Goal: Information Seeking & Learning: Find specific fact

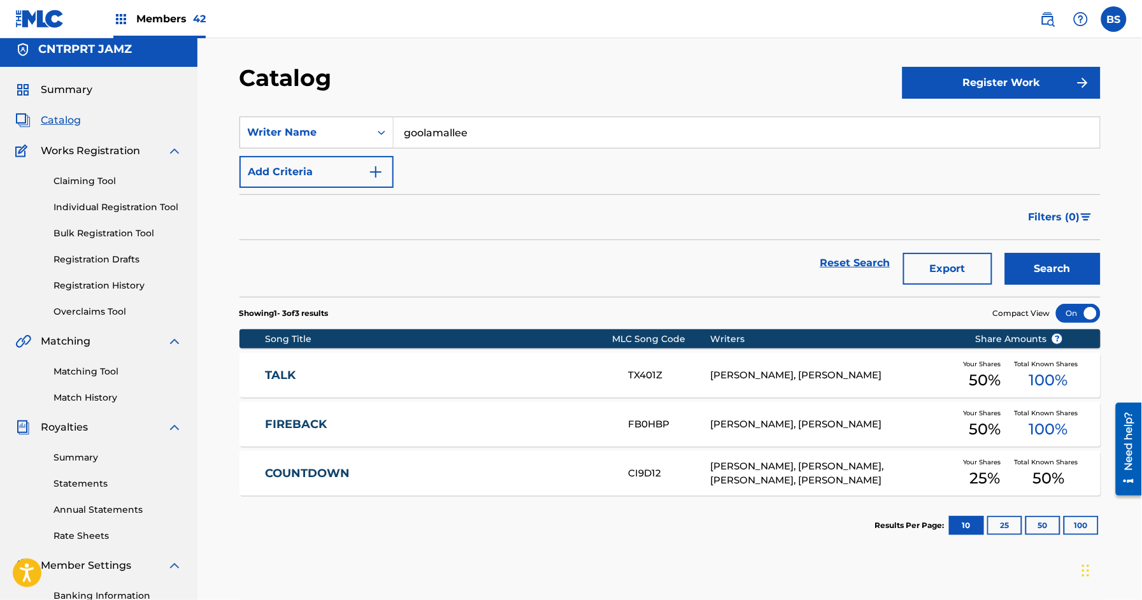
click at [437, 129] on input "goolamallee" at bounding box center [746, 132] width 706 height 31
drag, startPoint x: 264, startPoint y: 126, endPoint x: 274, endPoint y: 131, distance: 10.5
click at [264, 126] on div "Writer Name" at bounding box center [305, 132] width 115 height 15
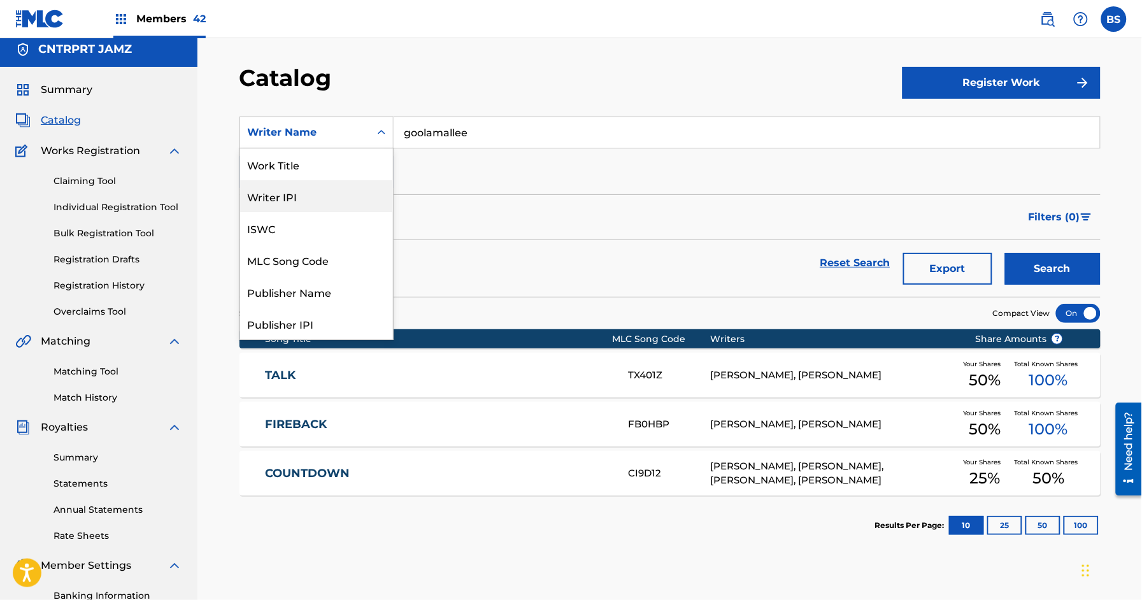
drag, startPoint x: 297, startPoint y: 167, endPoint x: 320, endPoint y: 167, distance: 22.3
click at [299, 167] on div "Work Title" at bounding box center [316, 164] width 153 height 32
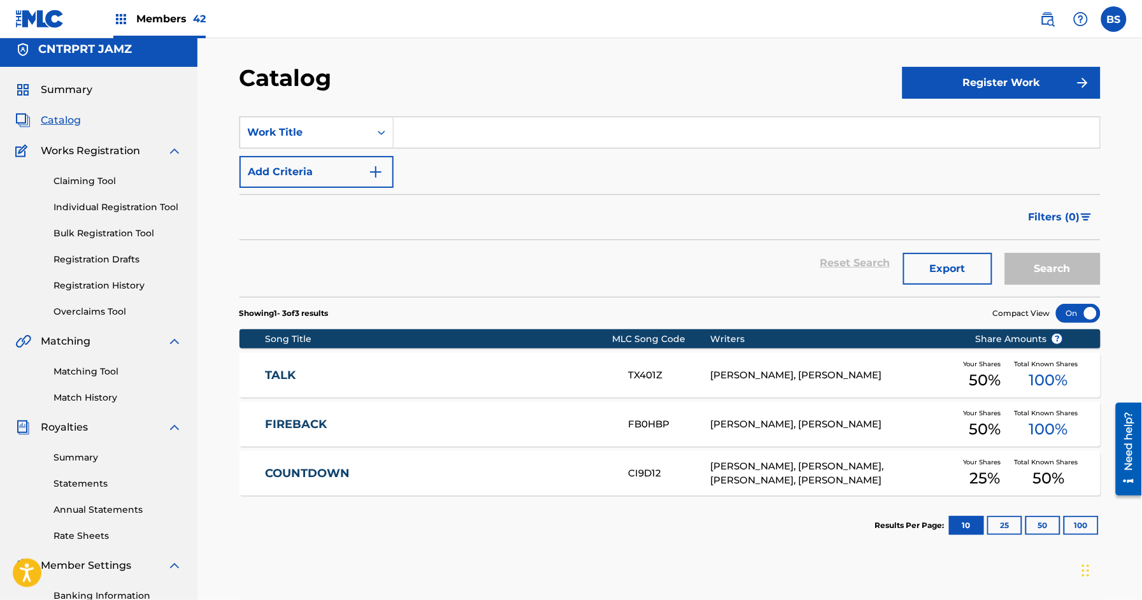
click at [460, 145] on input "Search Form" at bounding box center [746, 132] width 706 height 31
paste input "CHANCES"
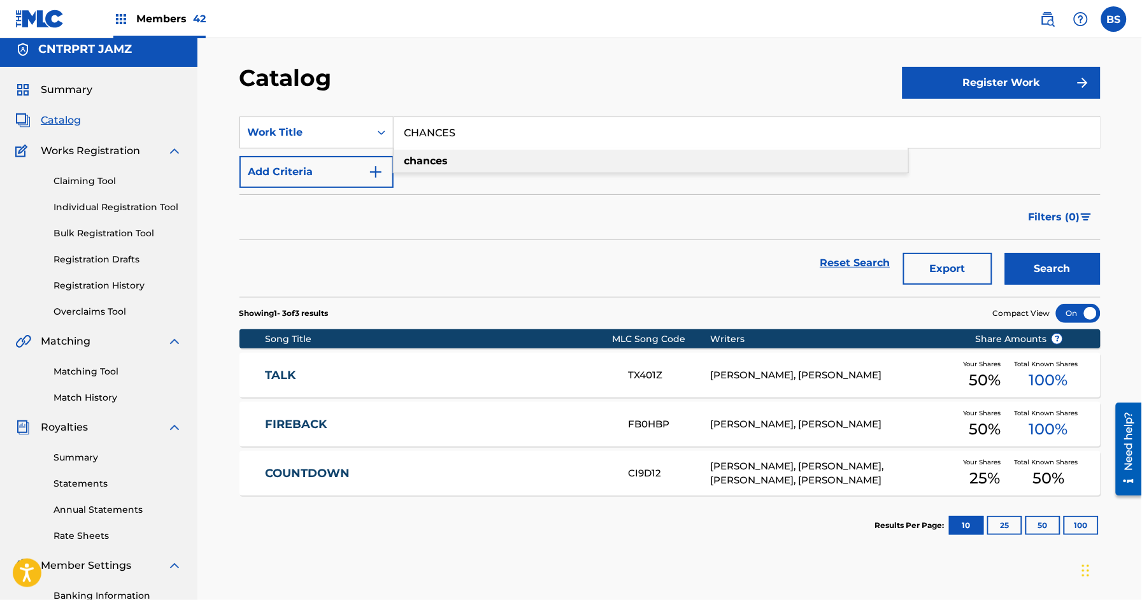
click at [611, 154] on div "chances" at bounding box center [650, 161] width 514 height 23
type input "chances"
click at [1062, 271] on button "Search" at bounding box center [1053, 269] width 96 height 32
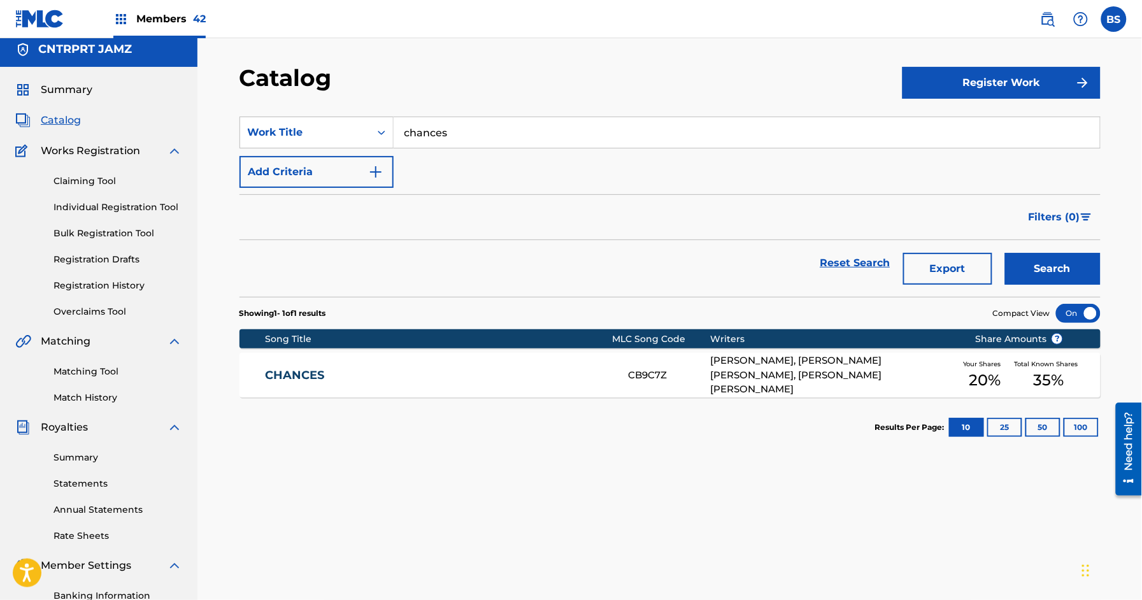
drag, startPoint x: 467, startPoint y: 368, endPoint x: 486, endPoint y: 372, distance: 19.5
click at [467, 368] on link "CHANCES" at bounding box center [438, 375] width 346 height 15
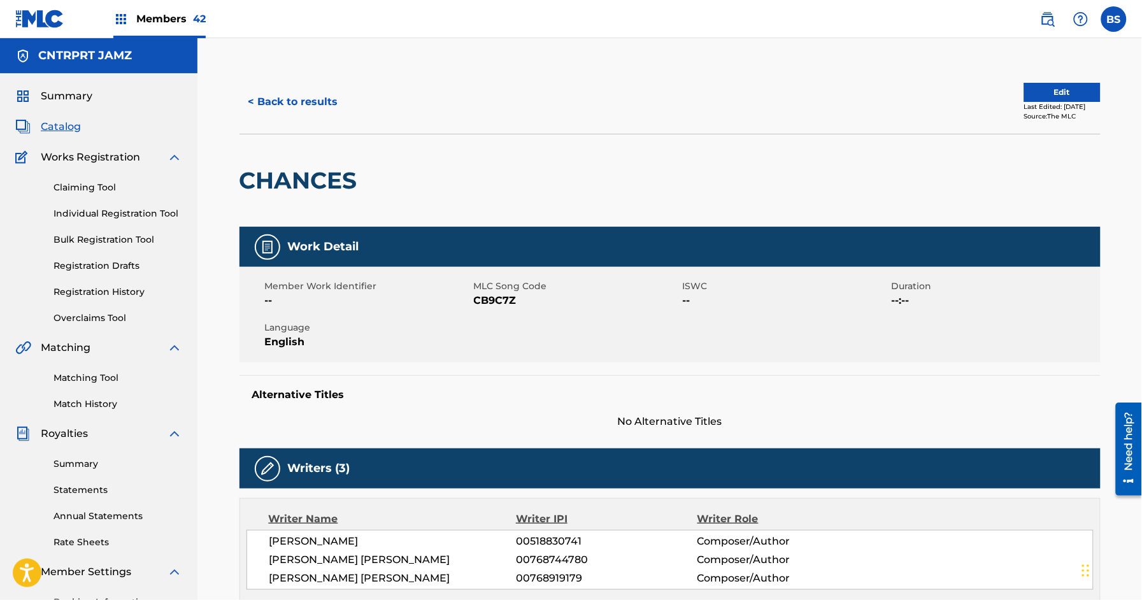
click at [282, 98] on button "< Back to results" at bounding box center [293, 102] width 108 height 32
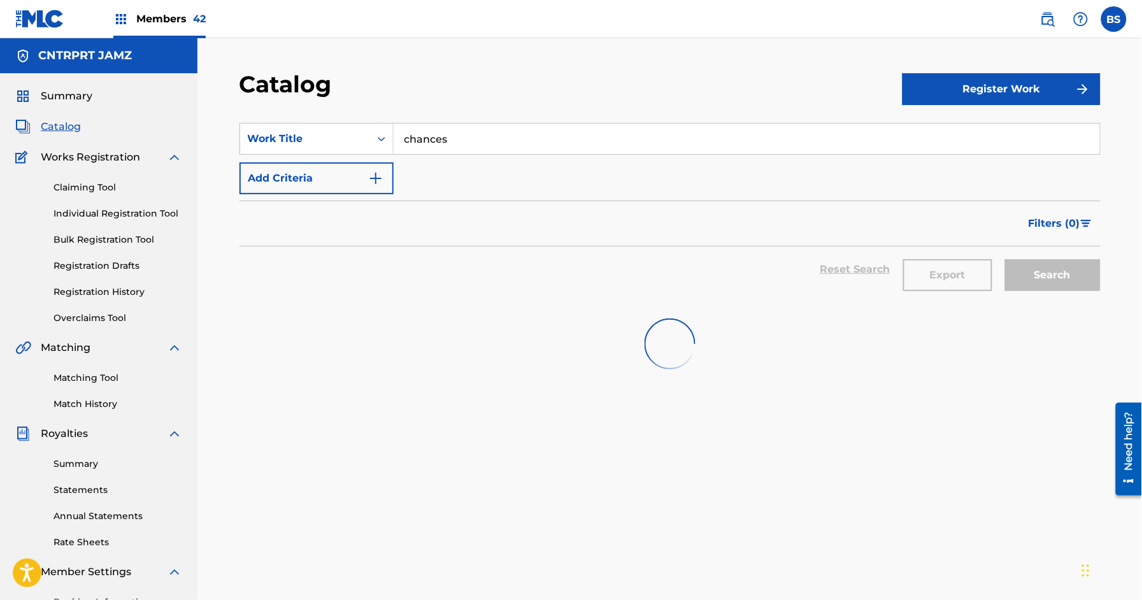
scroll to position [6, 0]
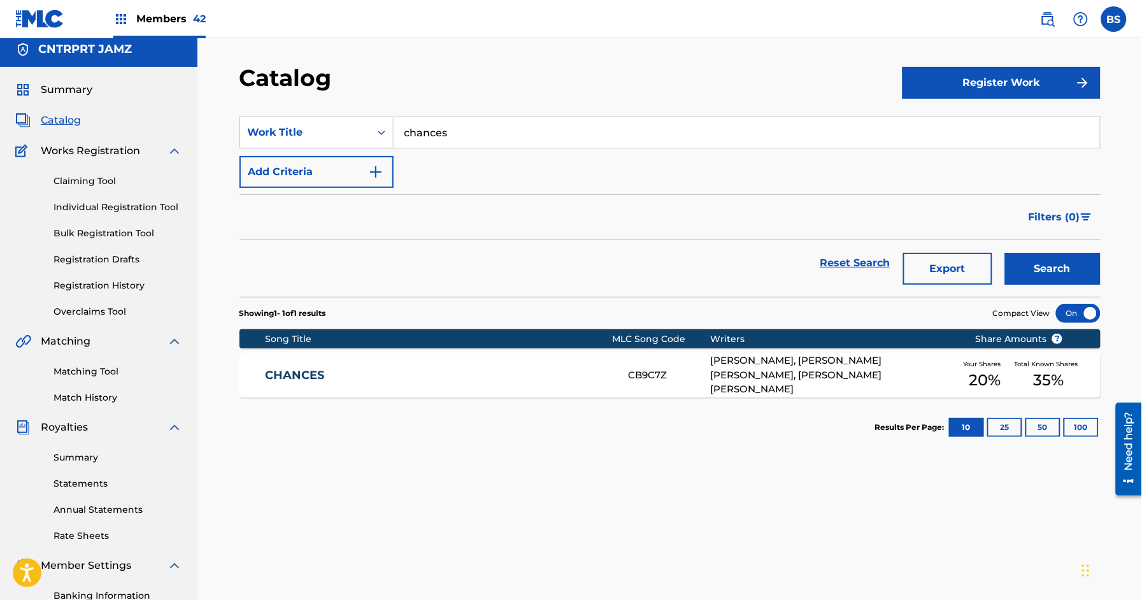
click at [465, 136] on input "chances" at bounding box center [746, 132] width 706 height 31
paste input "OFF BAT"
drag, startPoint x: 456, startPoint y: 155, endPoint x: 463, endPoint y: 157, distance: 7.3
click at [457, 153] on div "off bat" at bounding box center [650, 161] width 514 height 23
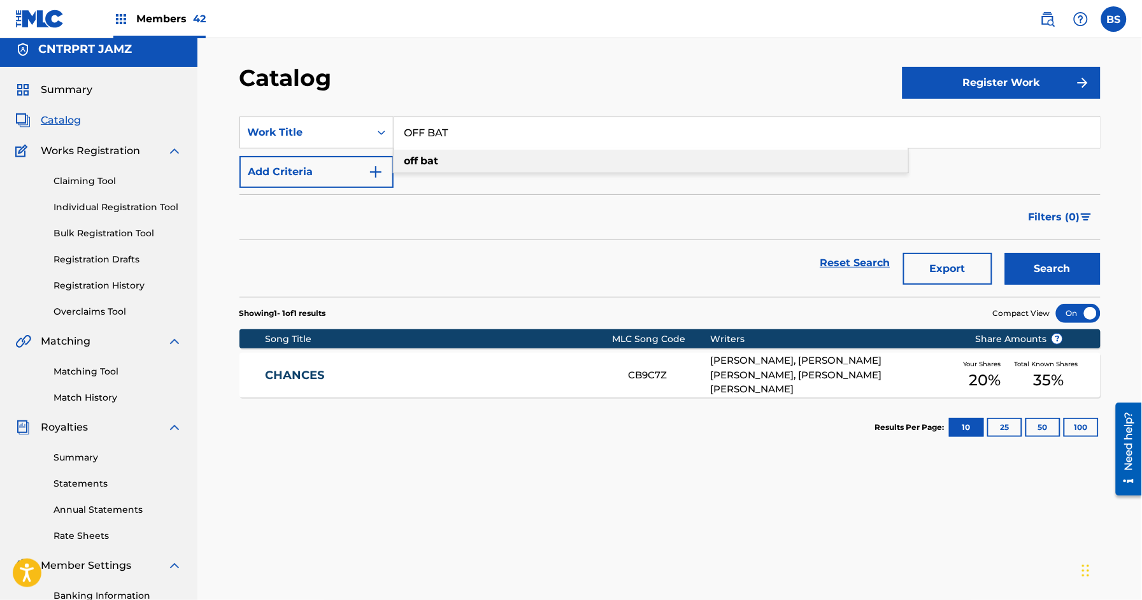
type input "off bat"
click at [1035, 269] on button "Search" at bounding box center [1053, 269] width 96 height 32
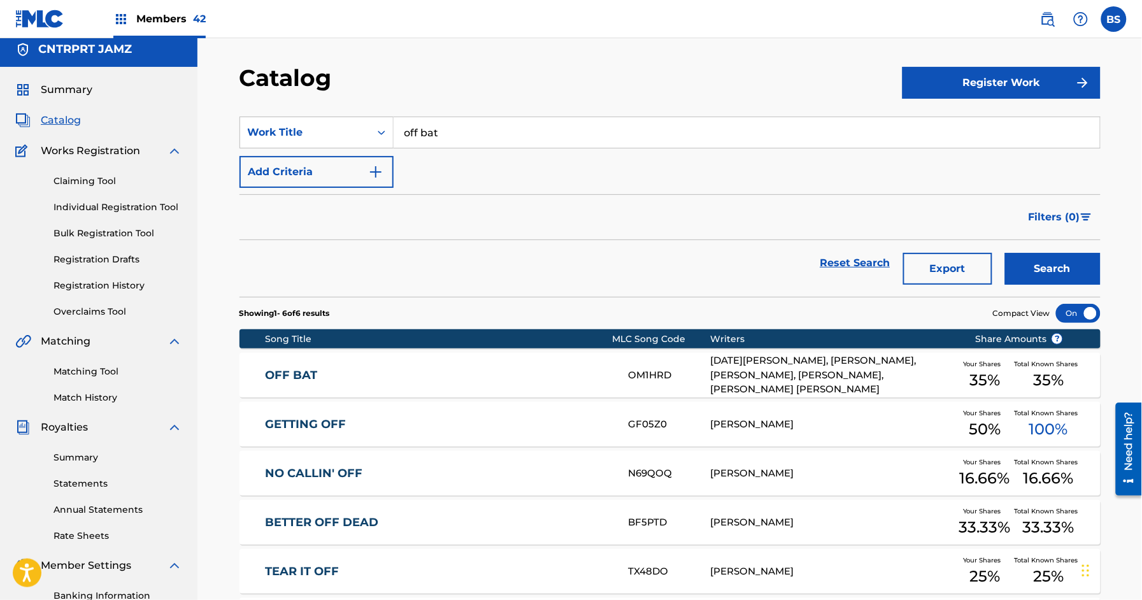
click at [471, 385] on div "OFF BAT OM1HRD [DATE][PERSON_NAME], [PERSON_NAME], [PERSON_NAME], [PERSON_NAME]…" at bounding box center [669, 375] width 861 height 45
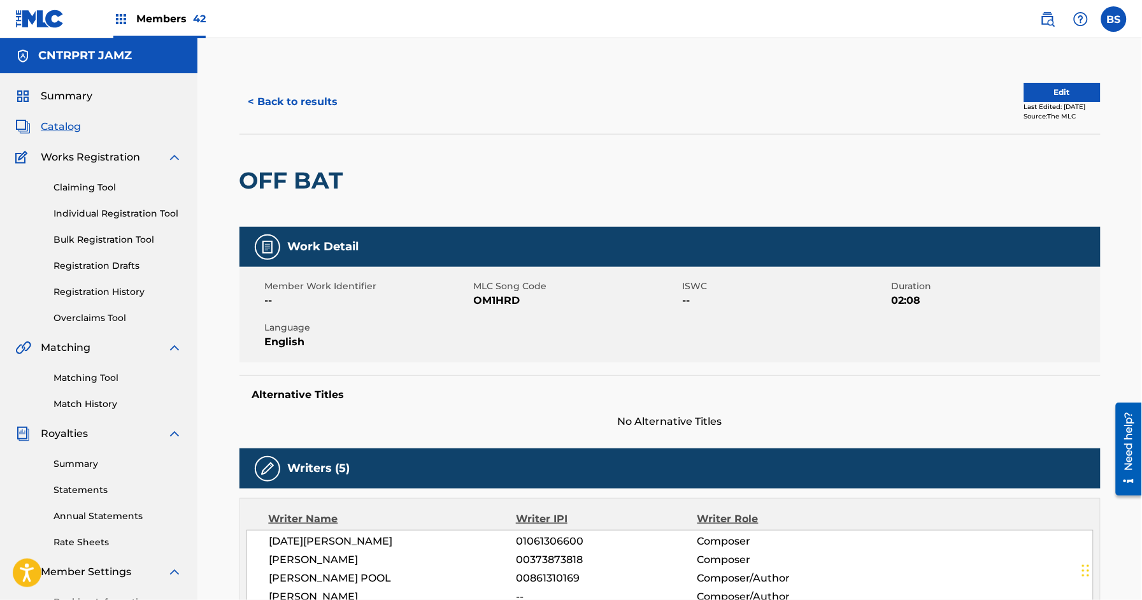
click at [304, 104] on button "< Back to results" at bounding box center [293, 102] width 108 height 32
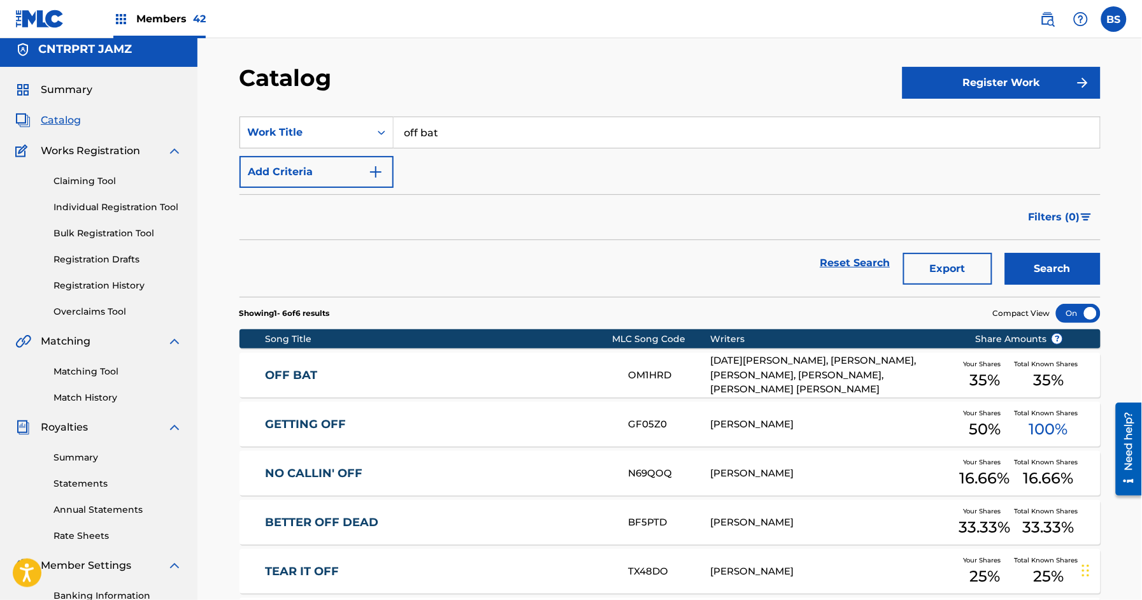
click at [448, 129] on input "off bat" at bounding box center [746, 132] width 706 height 31
drag, startPoint x: 448, startPoint y: 129, endPoint x: 454, endPoint y: 131, distance: 6.5
click at [448, 129] on input "off bat" at bounding box center [746, 132] width 706 height 31
paste input "UR SOMETHING"
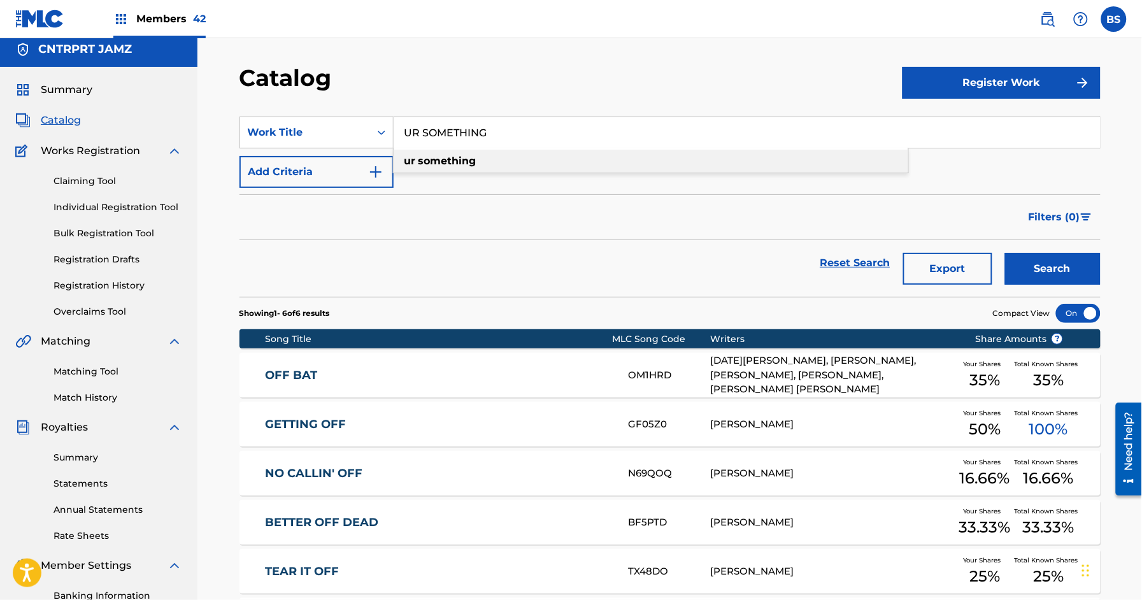
drag, startPoint x: 453, startPoint y: 159, endPoint x: 617, endPoint y: 253, distance: 189.4
click at [453, 159] on strong "something" at bounding box center [447, 161] width 58 height 12
type input "ur something"
click at [1065, 265] on button "Search" at bounding box center [1053, 269] width 96 height 32
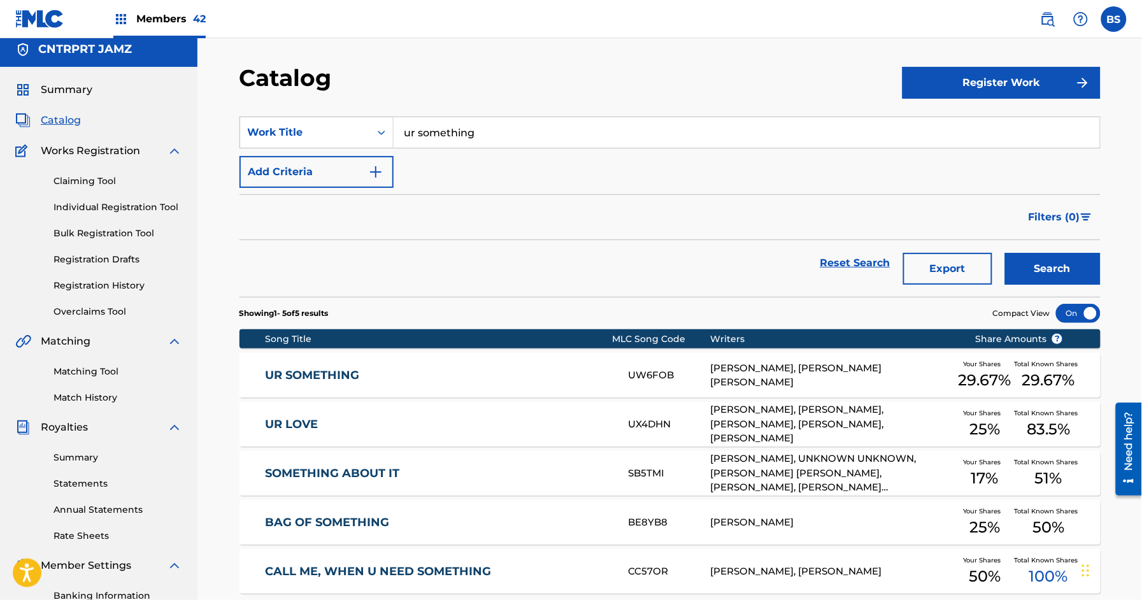
click at [502, 376] on link "UR SOMETHING" at bounding box center [438, 375] width 346 height 15
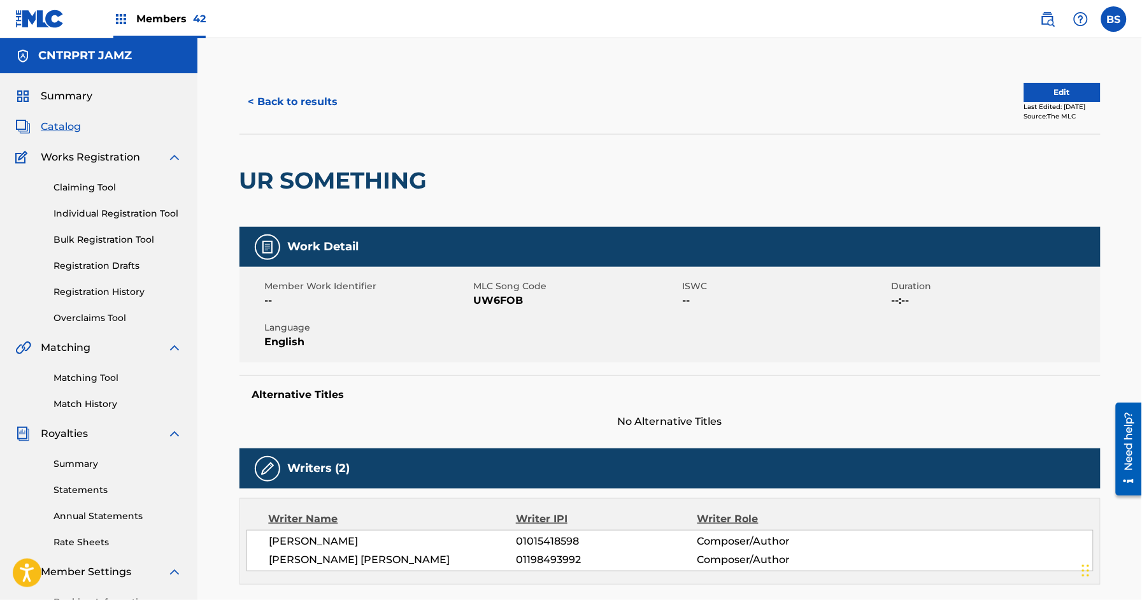
click at [329, 106] on button "< Back to results" at bounding box center [293, 102] width 108 height 32
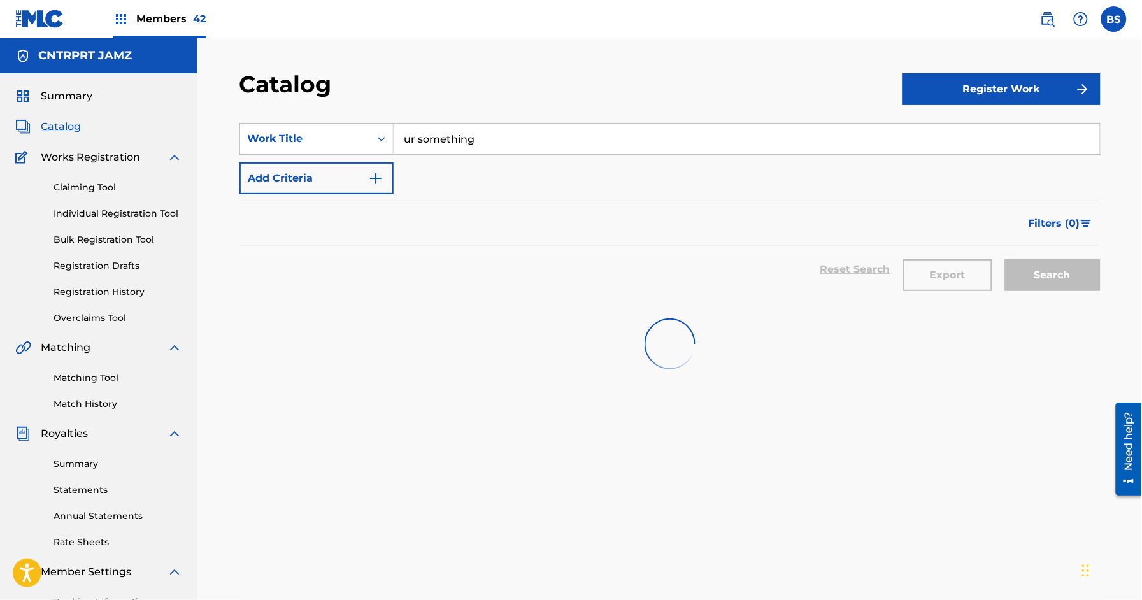
scroll to position [6, 0]
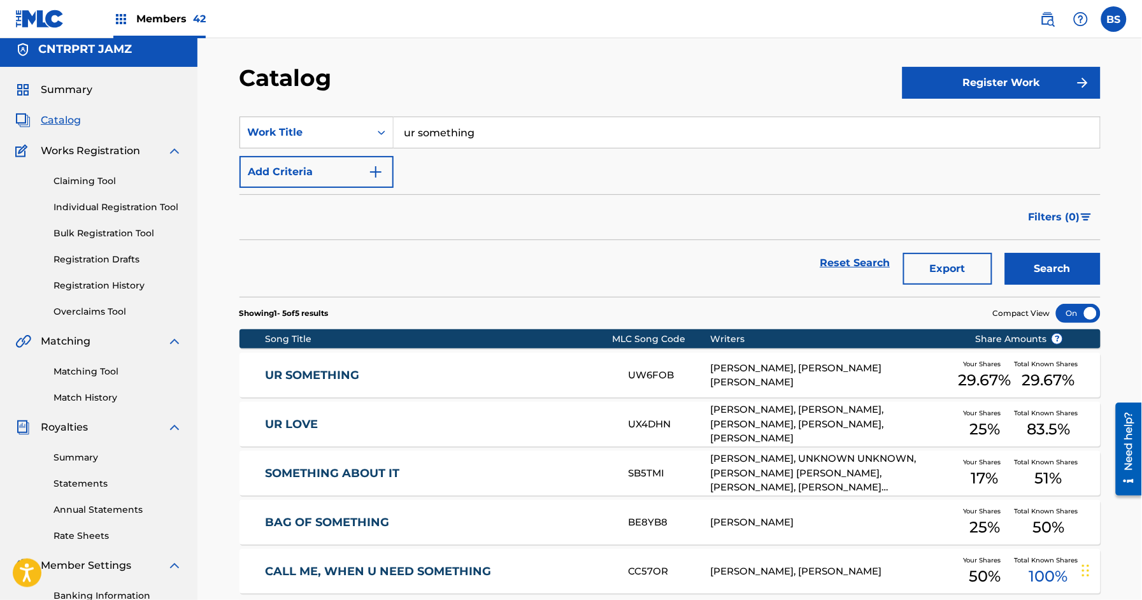
click at [485, 125] on input "ur something" at bounding box center [746, 132] width 706 height 31
paste input "IWENTGHOST"
drag, startPoint x: 471, startPoint y: 153, endPoint x: 812, endPoint y: 217, distance: 347.2
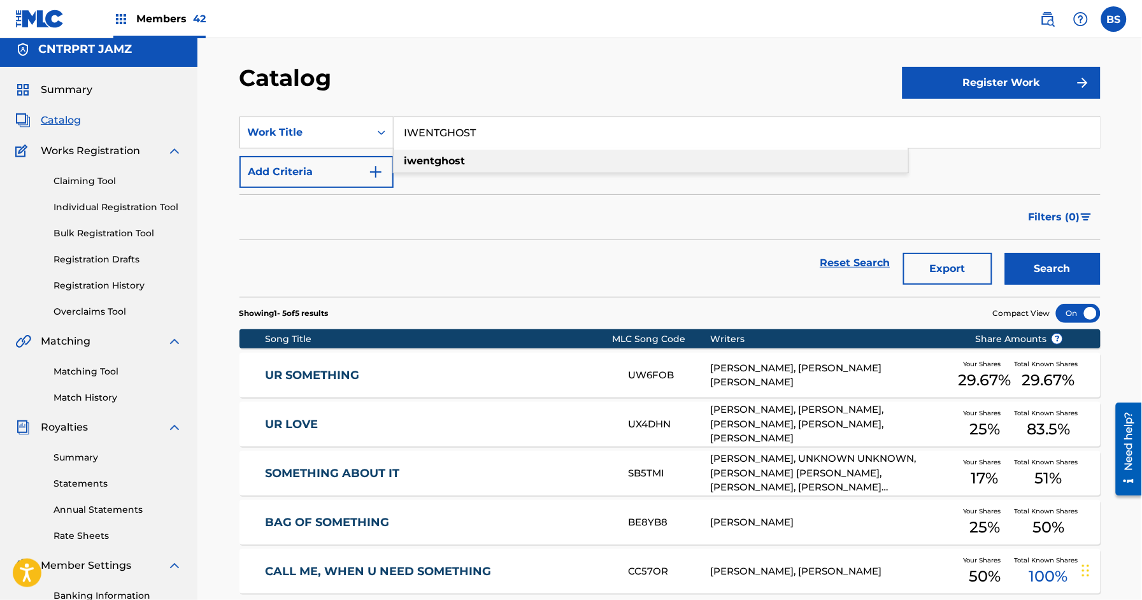
click at [473, 154] on div "iwentghost" at bounding box center [650, 161] width 514 height 23
type input "iwentghost"
click at [1077, 265] on button "Search" at bounding box center [1053, 269] width 96 height 32
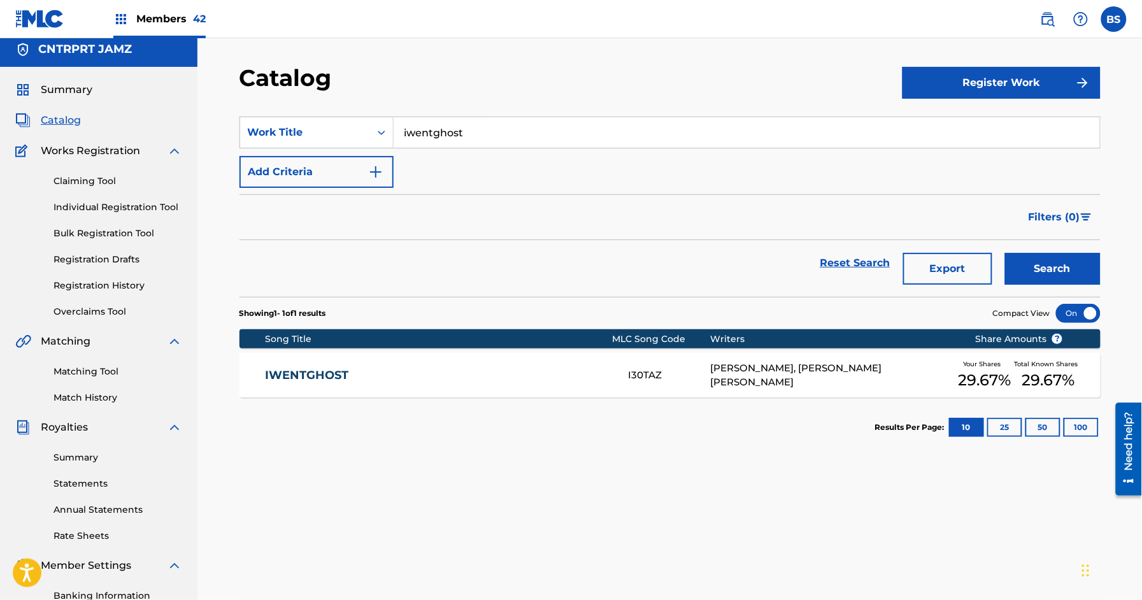
click at [561, 379] on link "IWENTGHOST" at bounding box center [438, 375] width 346 height 15
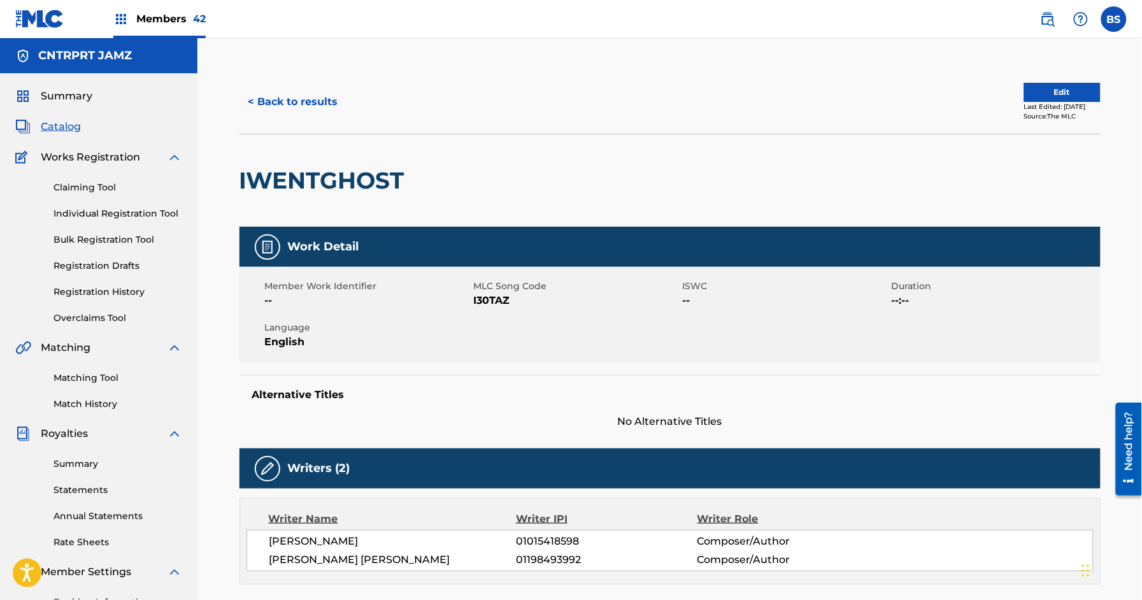
click at [306, 104] on button "< Back to results" at bounding box center [293, 102] width 108 height 32
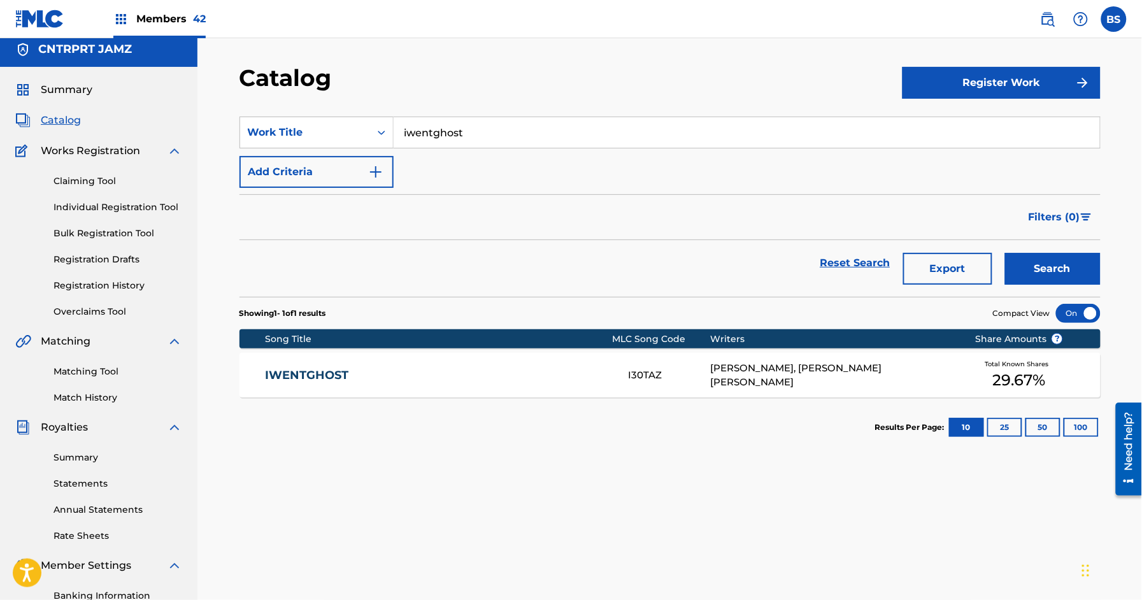
click at [472, 127] on input "iwentghost" at bounding box center [746, 132] width 706 height 31
paste input "DIVE"
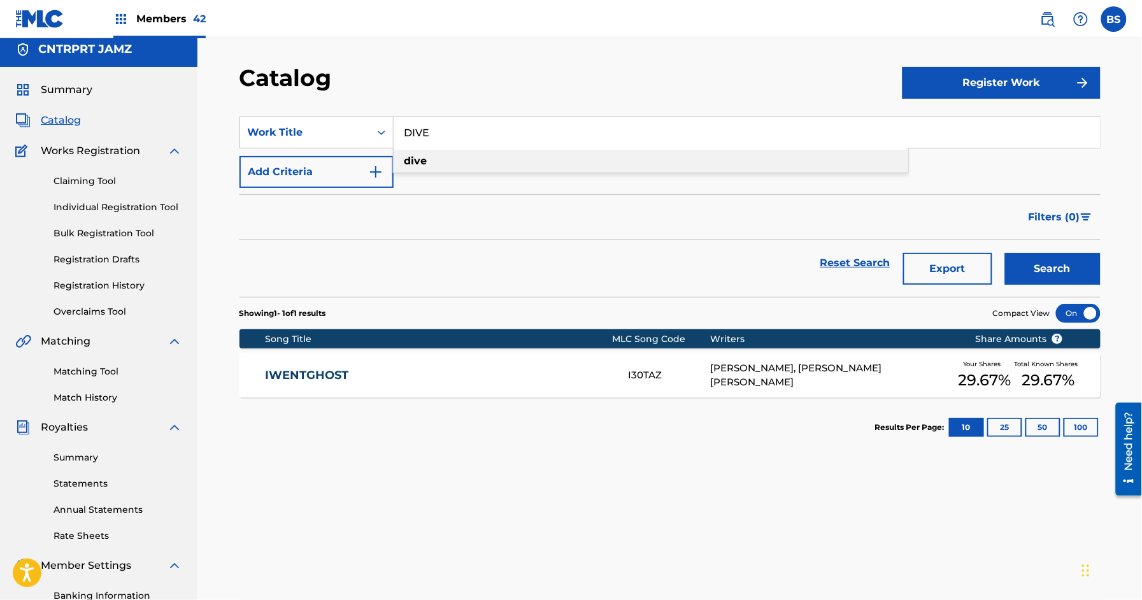
drag, startPoint x: 461, startPoint y: 161, endPoint x: 720, endPoint y: 223, distance: 266.5
click at [464, 161] on div "dive" at bounding box center [650, 161] width 514 height 23
type input "dive"
drag, startPoint x: 1037, startPoint y: 261, endPoint x: 991, endPoint y: 274, distance: 47.8
click at [1039, 261] on button "Search" at bounding box center [1053, 269] width 96 height 32
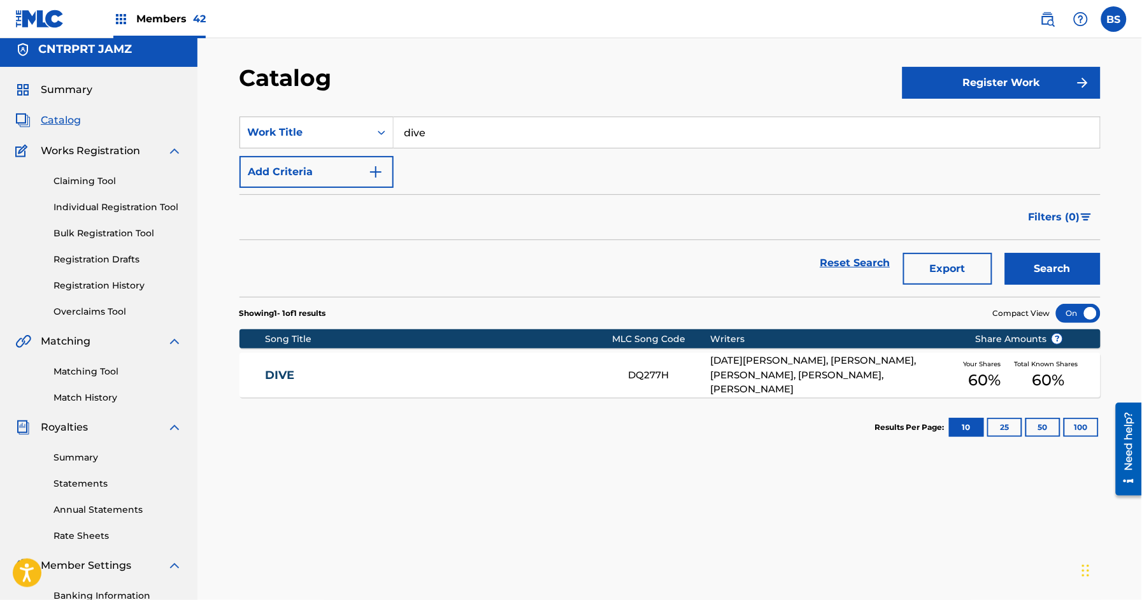
click at [577, 370] on link "DIVE" at bounding box center [438, 375] width 346 height 15
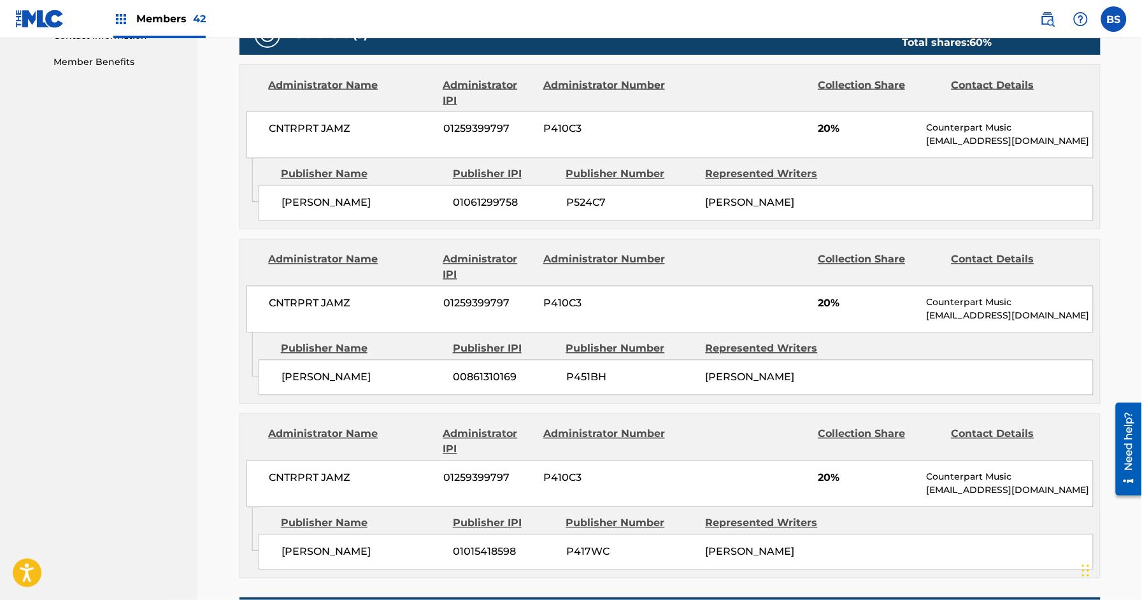
scroll to position [230, 0]
